Goal: Complete application form

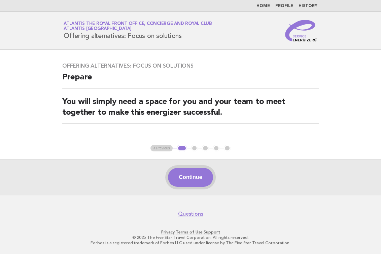
click at [196, 186] on button "Continue" at bounding box center [190, 177] width 45 height 19
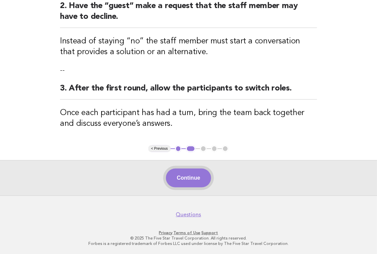
click at [180, 182] on button "Continue" at bounding box center [188, 178] width 45 height 19
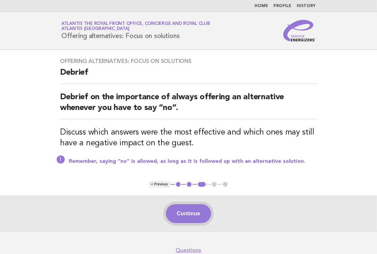
click at [210, 209] on button "Continue" at bounding box center [188, 213] width 45 height 19
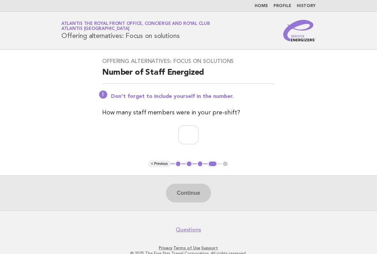
click at [181, 125] on div "Offering alternatives: Focus on solutions Number of Staff Energized Don't forge…" at bounding box center [188, 105] width 188 height 111
click at [189, 135] on input "number" at bounding box center [188, 135] width 20 height 19
click at [198, 133] on input "*" at bounding box center [188, 135] width 20 height 19
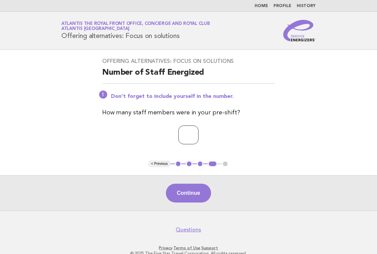
click at [198, 133] on input "*" at bounding box center [188, 135] width 20 height 19
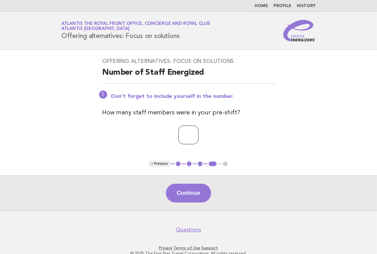
click at [198, 133] on input "*" at bounding box center [188, 135] width 20 height 19
type input "**"
click at [198, 133] on input "**" at bounding box center [188, 135] width 20 height 19
click at [185, 188] on button "Continue" at bounding box center [188, 193] width 45 height 19
